Goal: Task Accomplishment & Management: Use online tool/utility

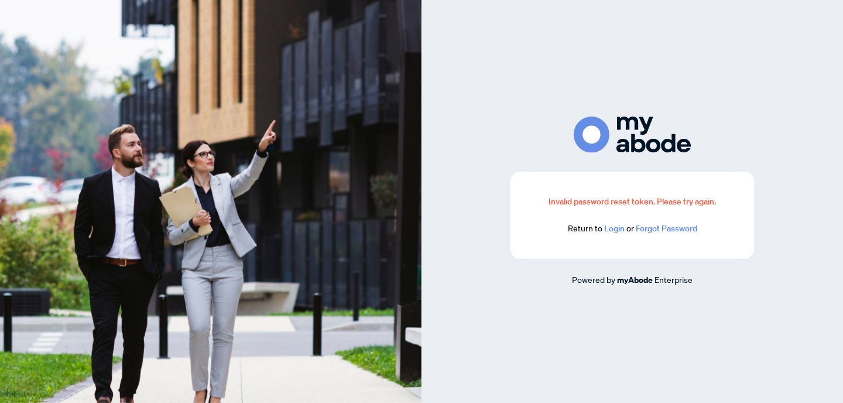
click at [619, 231] on link "Login" at bounding box center [614, 228] width 20 height 11
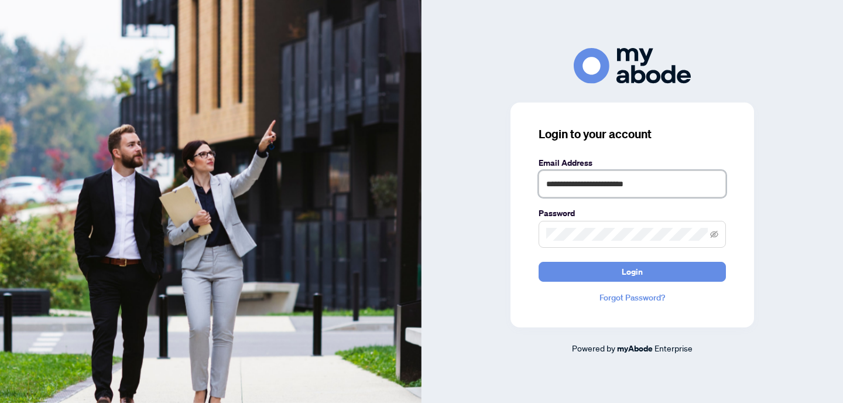
type input "**********"
click at [632, 271] on button "Login" at bounding box center [632, 272] width 187 height 20
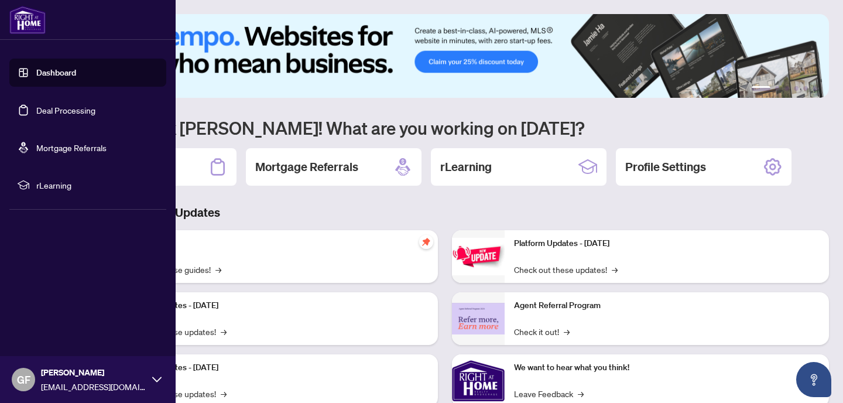
click at [57, 114] on link "Deal Processing" at bounding box center [65, 110] width 59 height 11
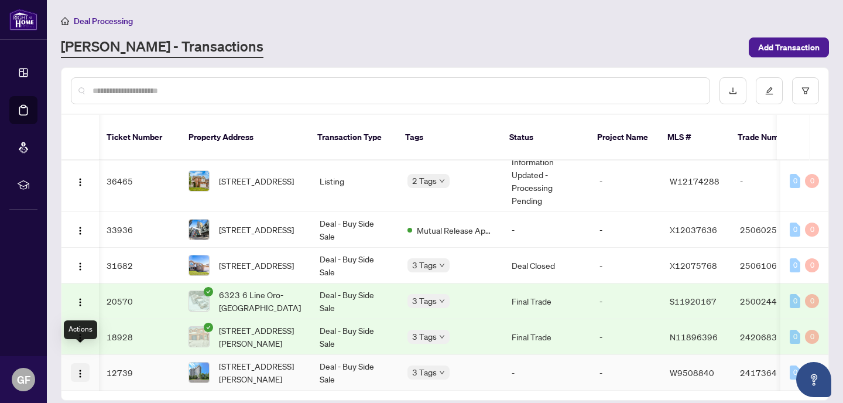
click at [80, 369] on img "button" at bounding box center [80, 373] width 9 height 9
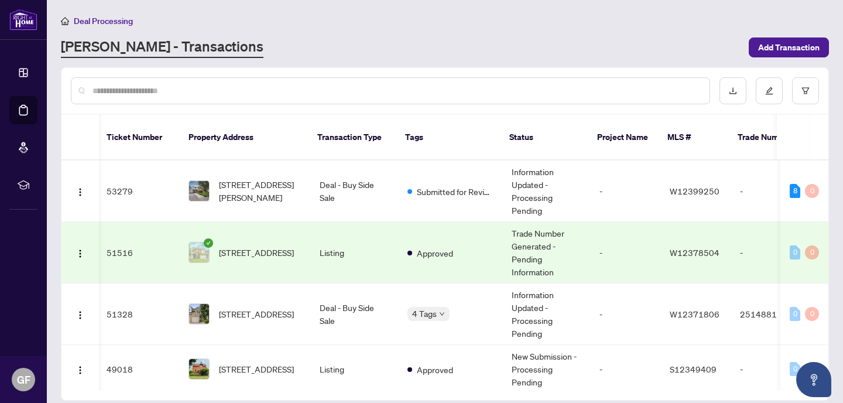
scroll to position [0, 2]
click at [213, 40] on div "RAHR - Transactions" at bounding box center [401, 47] width 681 height 21
